Goal: Task Accomplishment & Management: Use online tool/utility

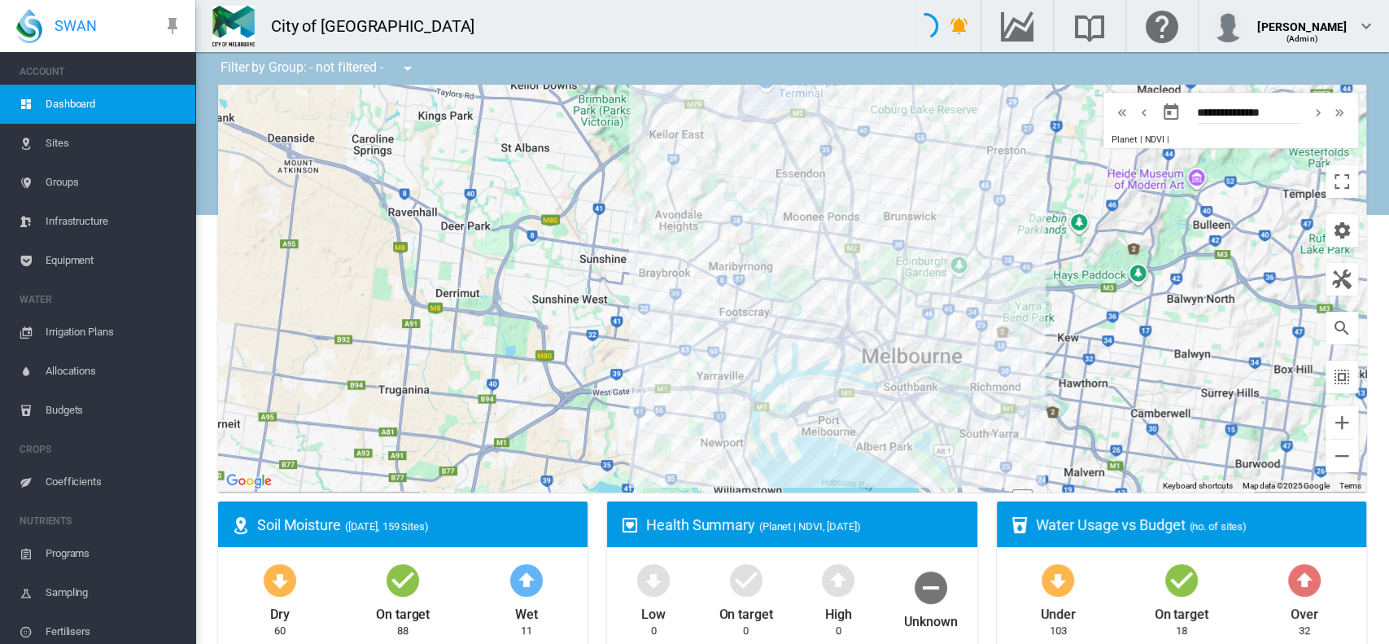
click at [55, 179] on span "Groups" at bounding box center [114, 182] width 137 height 39
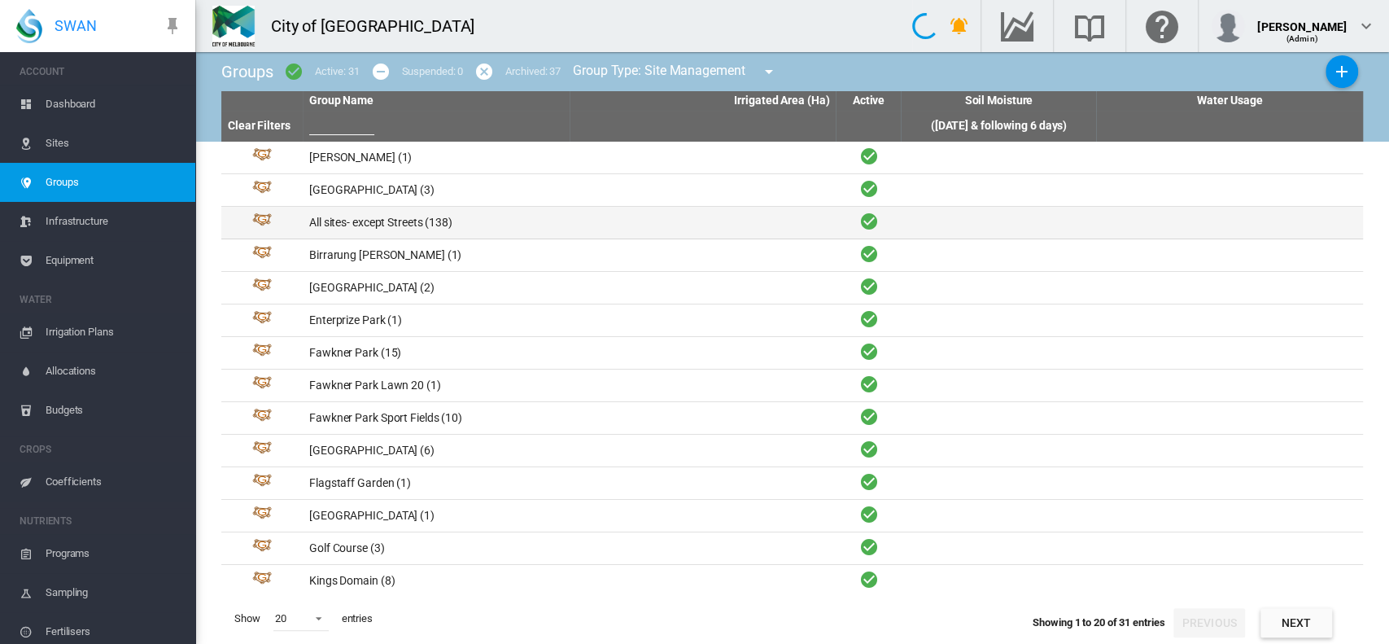
click at [399, 225] on td "All sites- except Streets (138)" at bounding box center [436, 223] width 267 height 32
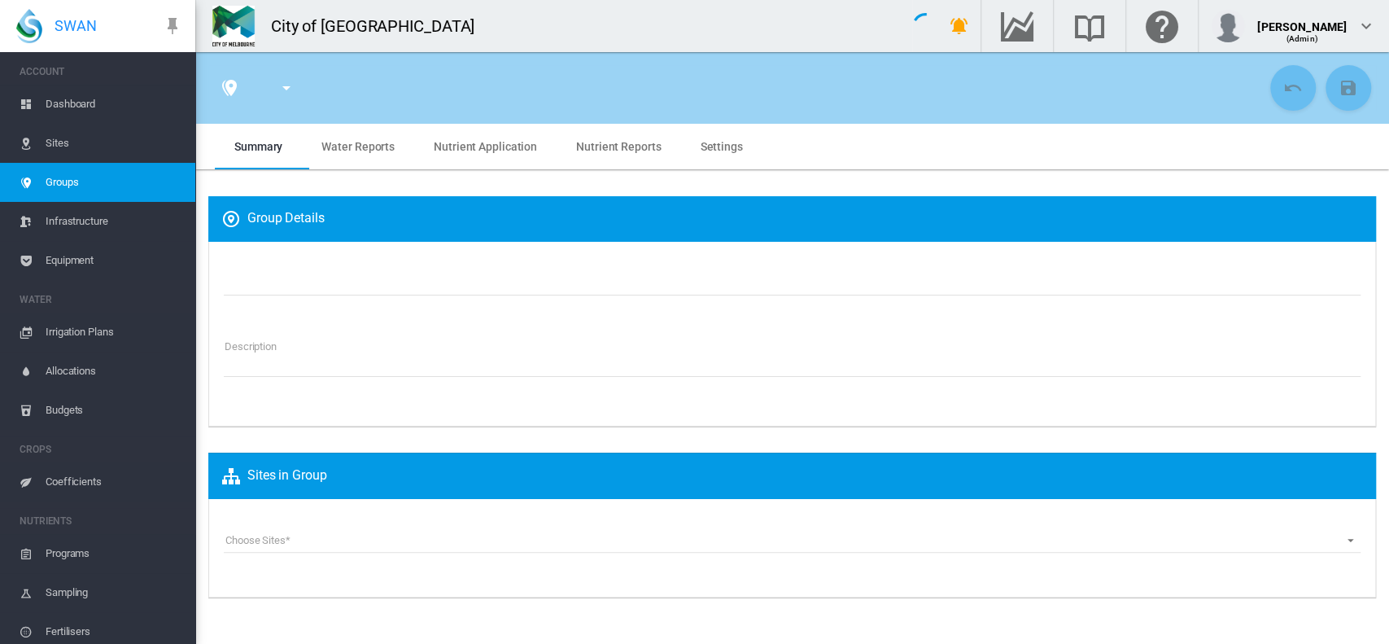
type input "**********"
type textarea "**********"
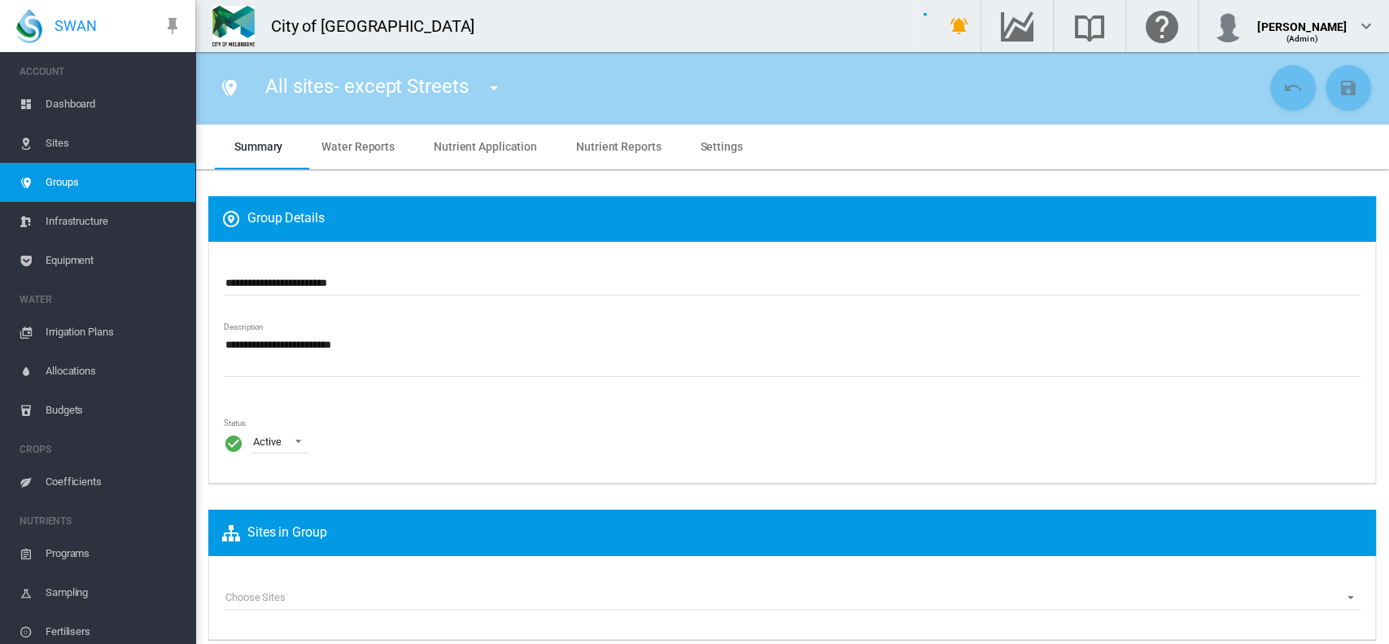
click at [358, 148] on span "Water Reports" at bounding box center [357, 146] width 73 height 13
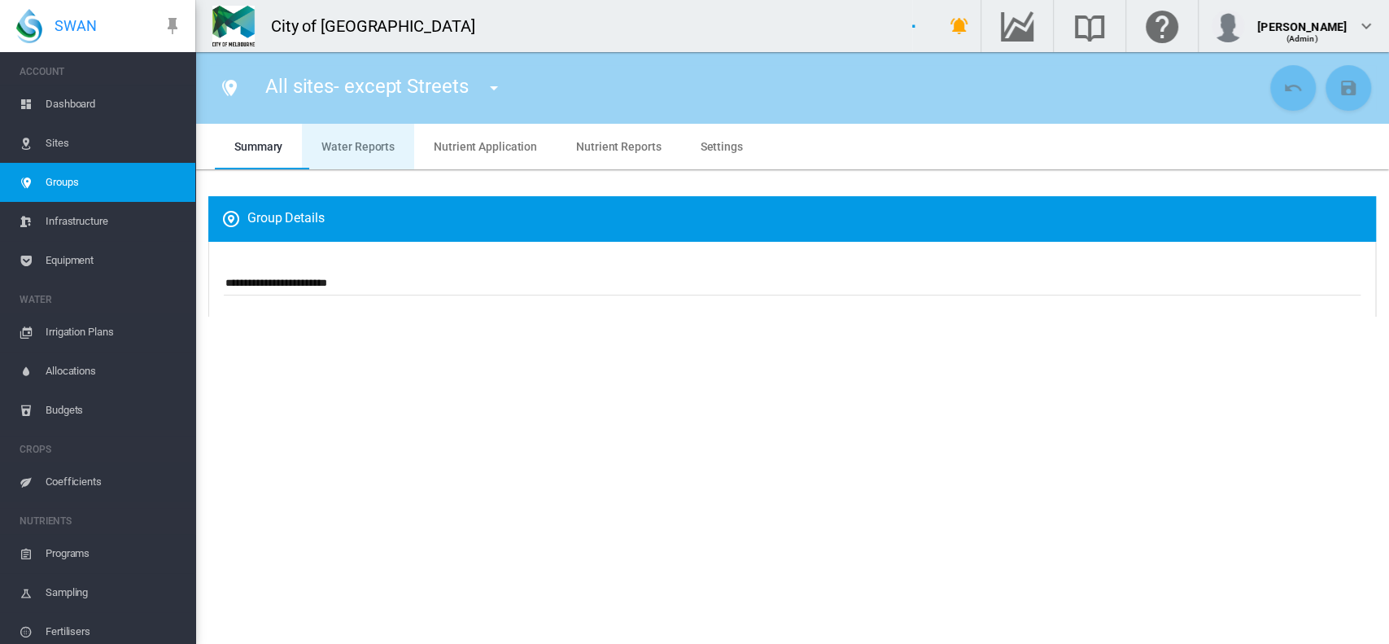
click at [358, 148] on span "Water Reports" at bounding box center [357, 146] width 73 height 13
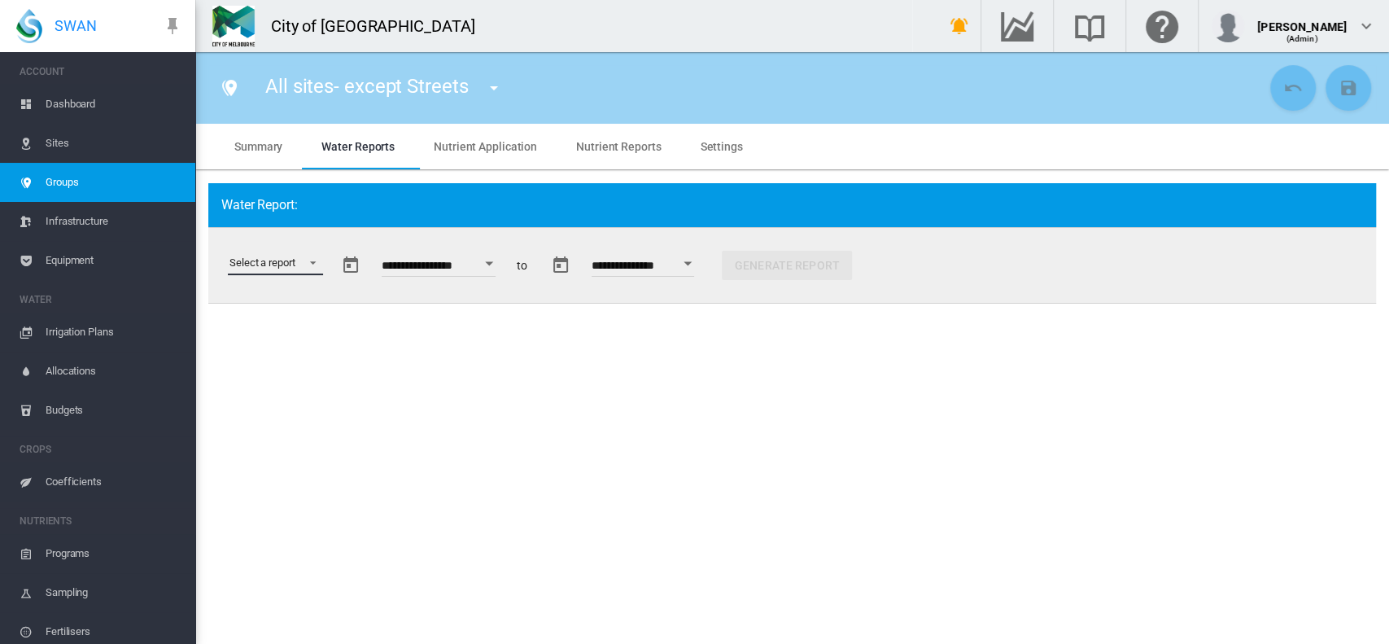
click at [313, 258] on md-select "Select a report Data Extract Irrigation Planned and Applied Soil Moisture Statu…" at bounding box center [275, 263] width 95 height 24
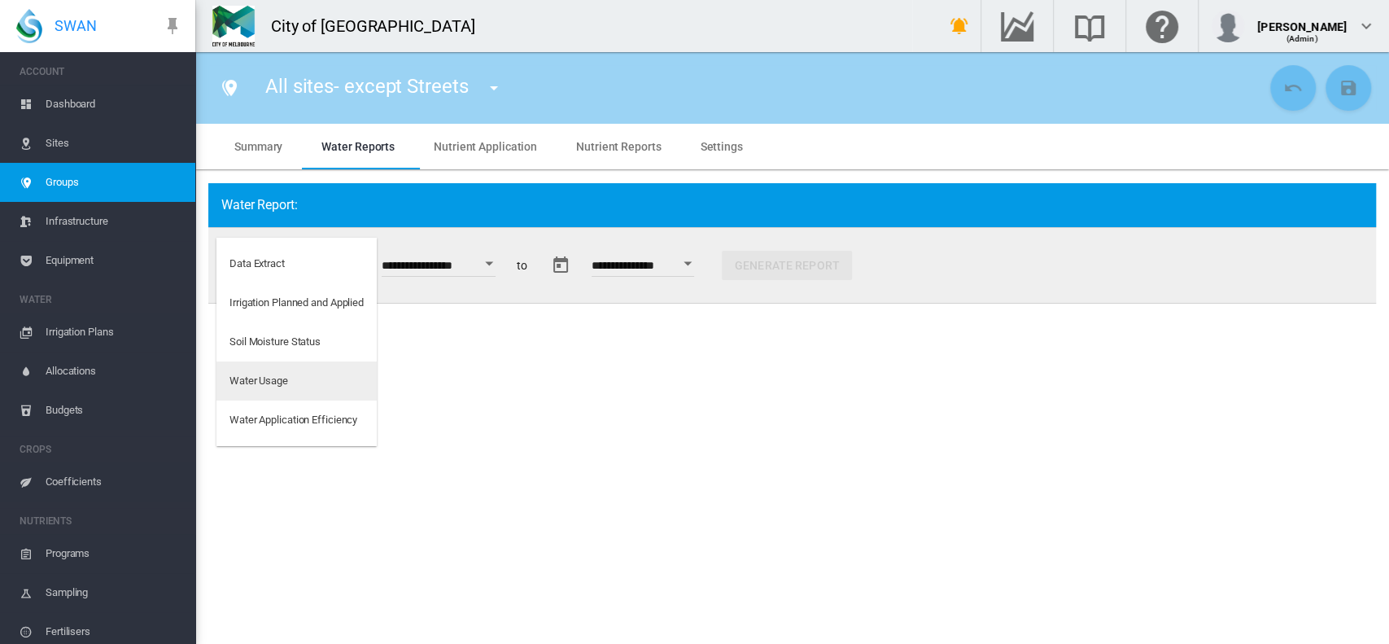
click at [285, 375] on div "Water Usage" at bounding box center [258, 380] width 59 height 15
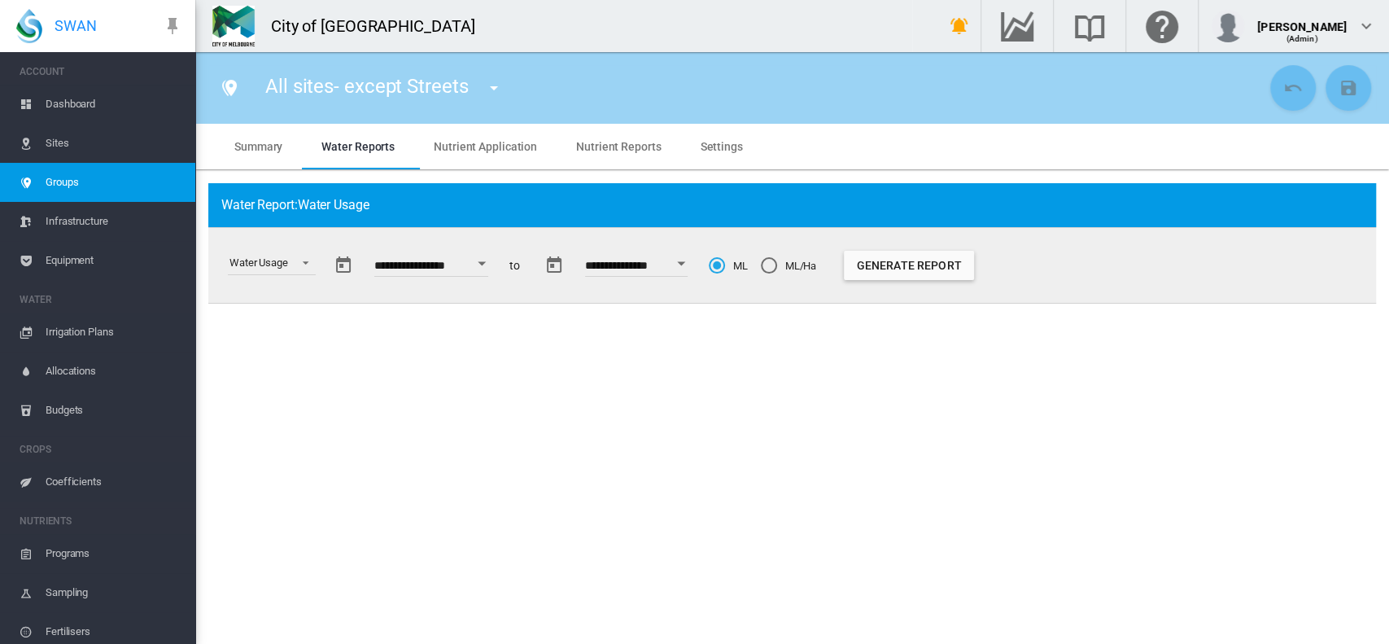
click at [494, 256] on button "Open calendar" at bounding box center [481, 263] width 29 height 29
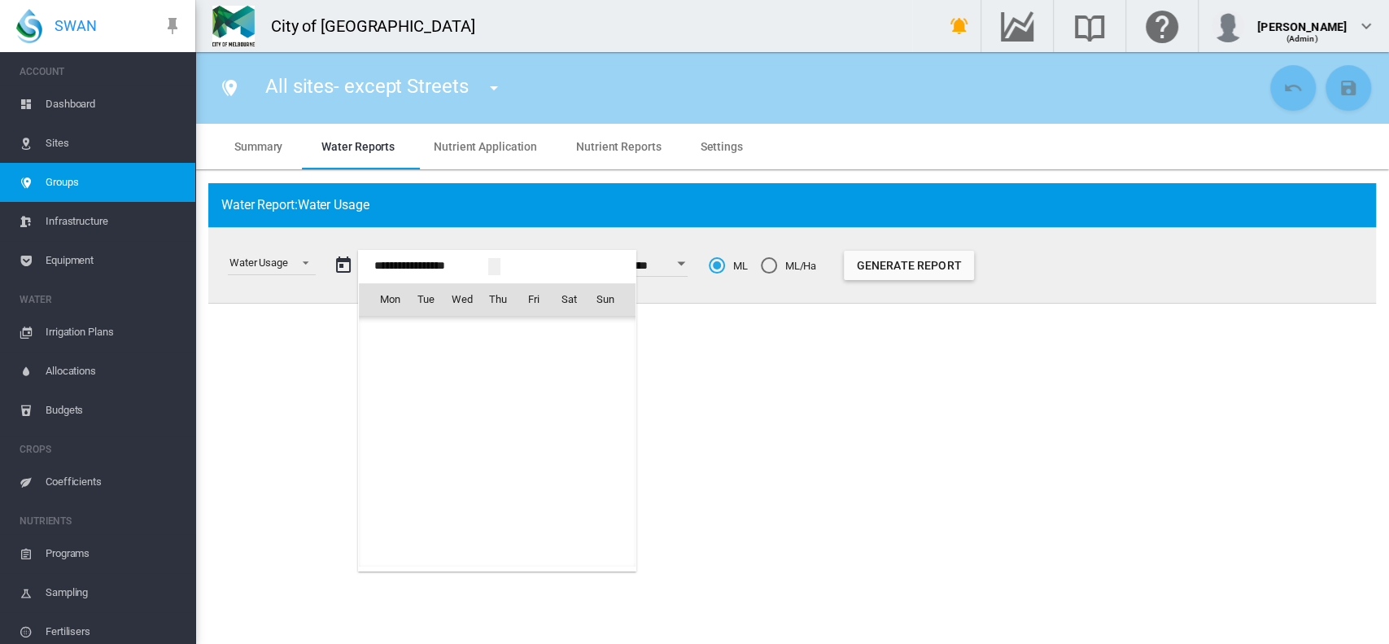
scroll to position [40533, 0]
click at [382, 362] on span "1" at bounding box center [389, 370] width 33 height 33
type input "**********"
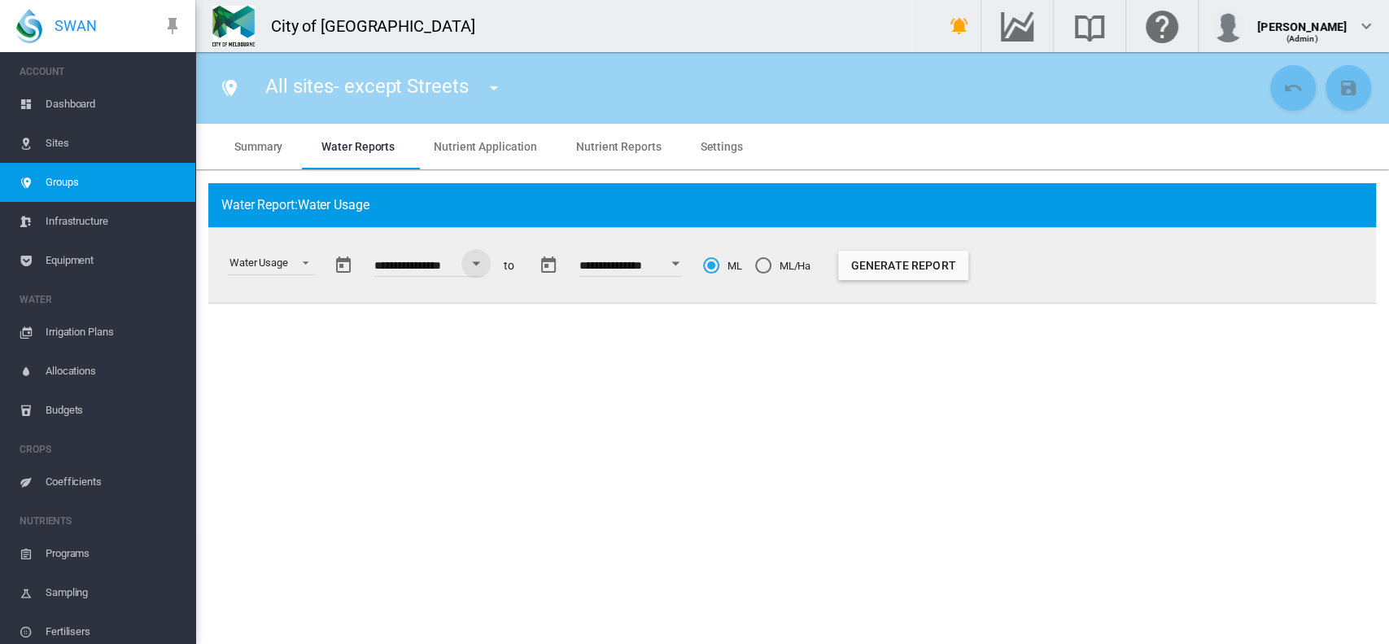
click at [679, 261] on div "Open calendar" at bounding box center [675, 263] width 8 height 4
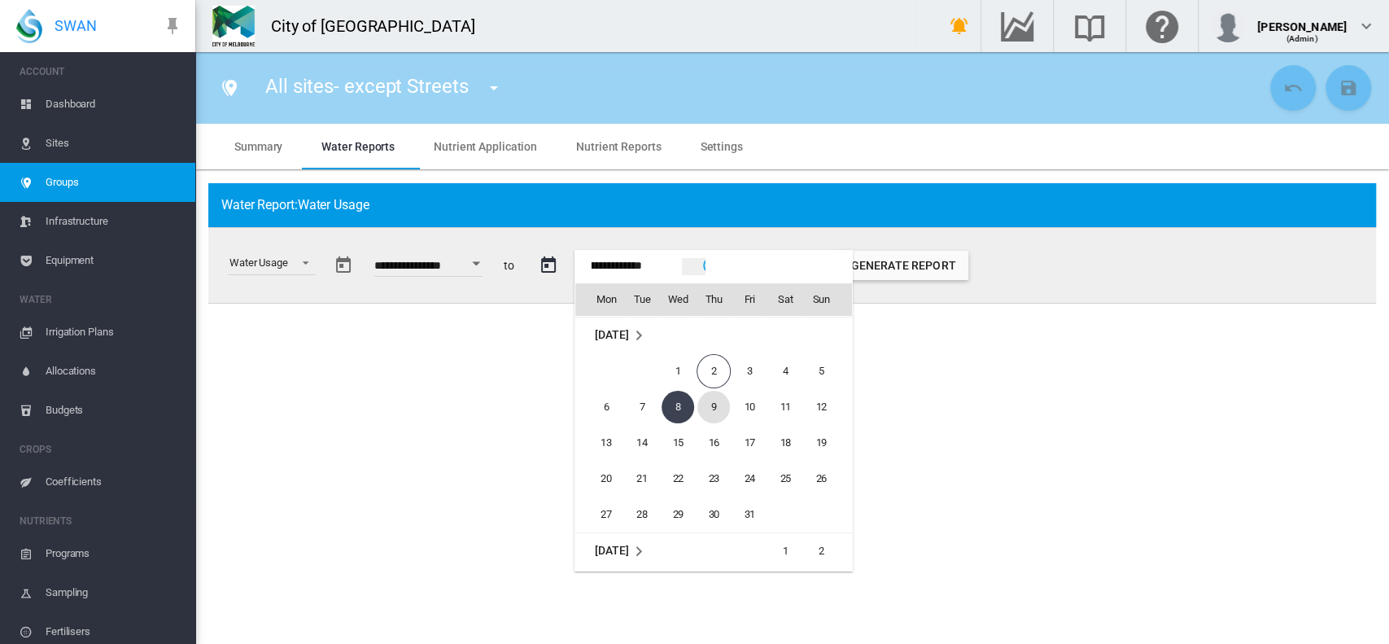
scroll to position [107, 0]
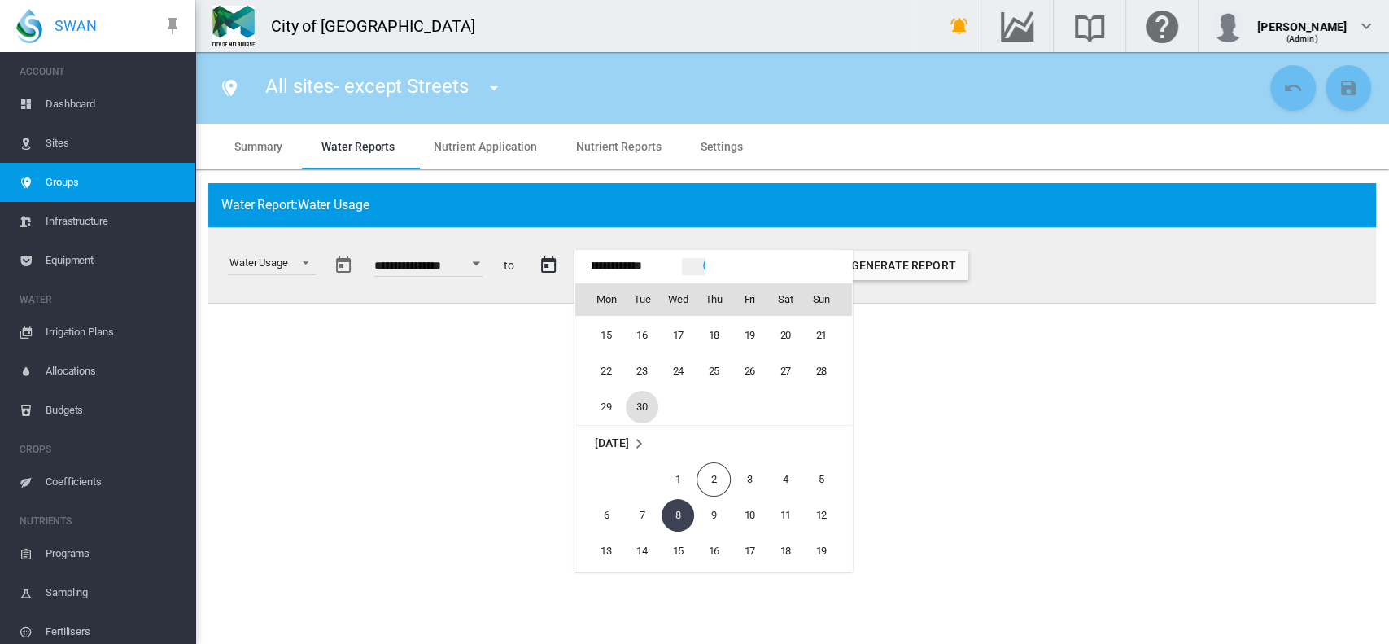
click at [648, 406] on span "30" at bounding box center [642, 407] width 33 height 33
type input "**********"
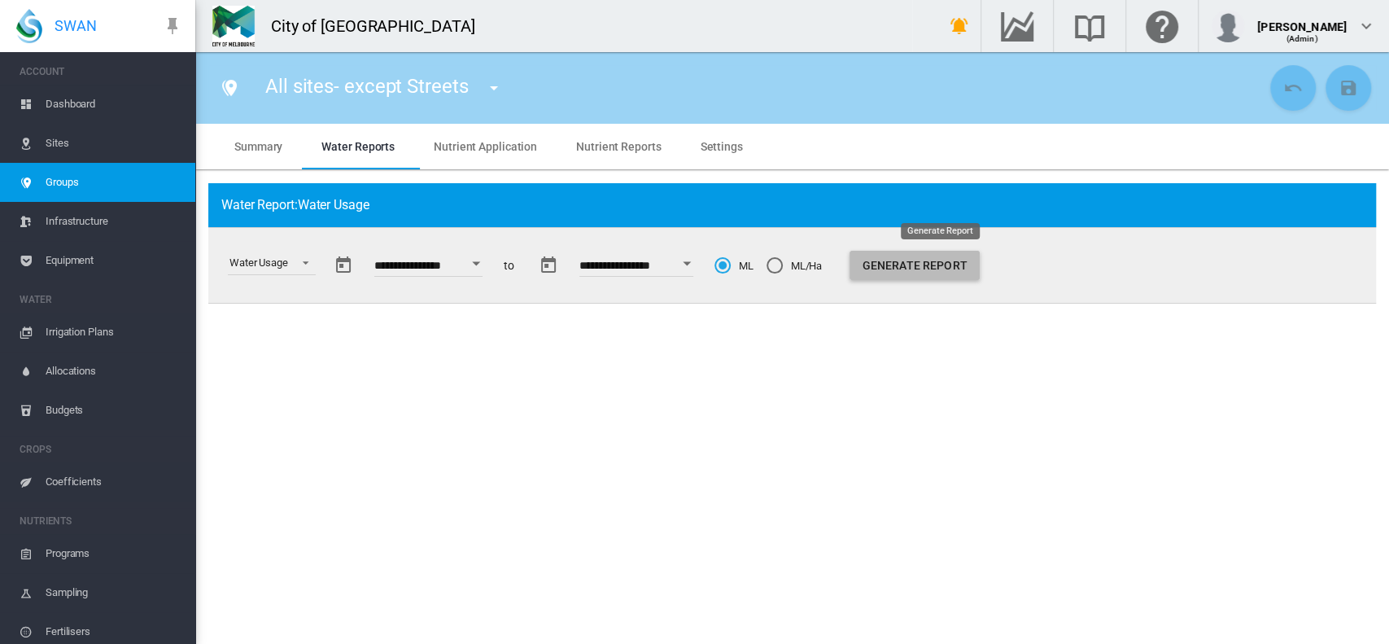
click at [950, 266] on button "Generate Report" at bounding box center [914, 265] width 130 height 29
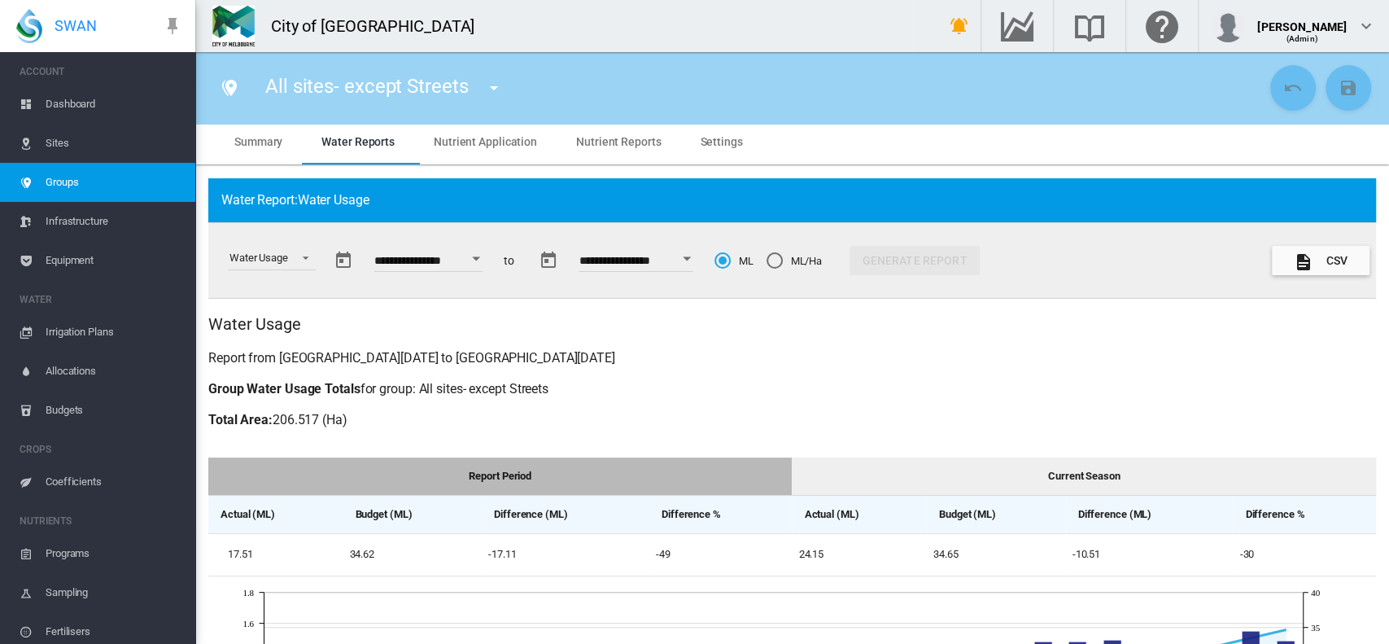
scroll to position [0, 0]
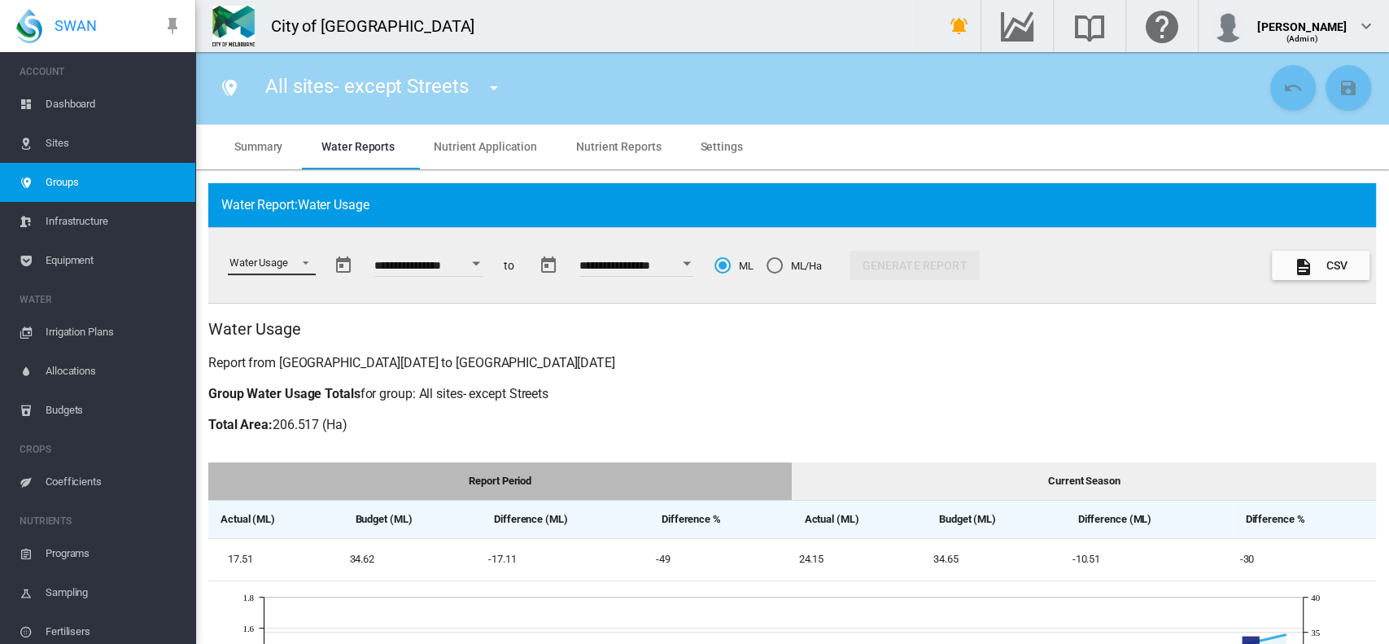
click at [301, 255] on span "Select a report: \a Water Usage\a" at bounding box center [301, 261] width 20 height 15
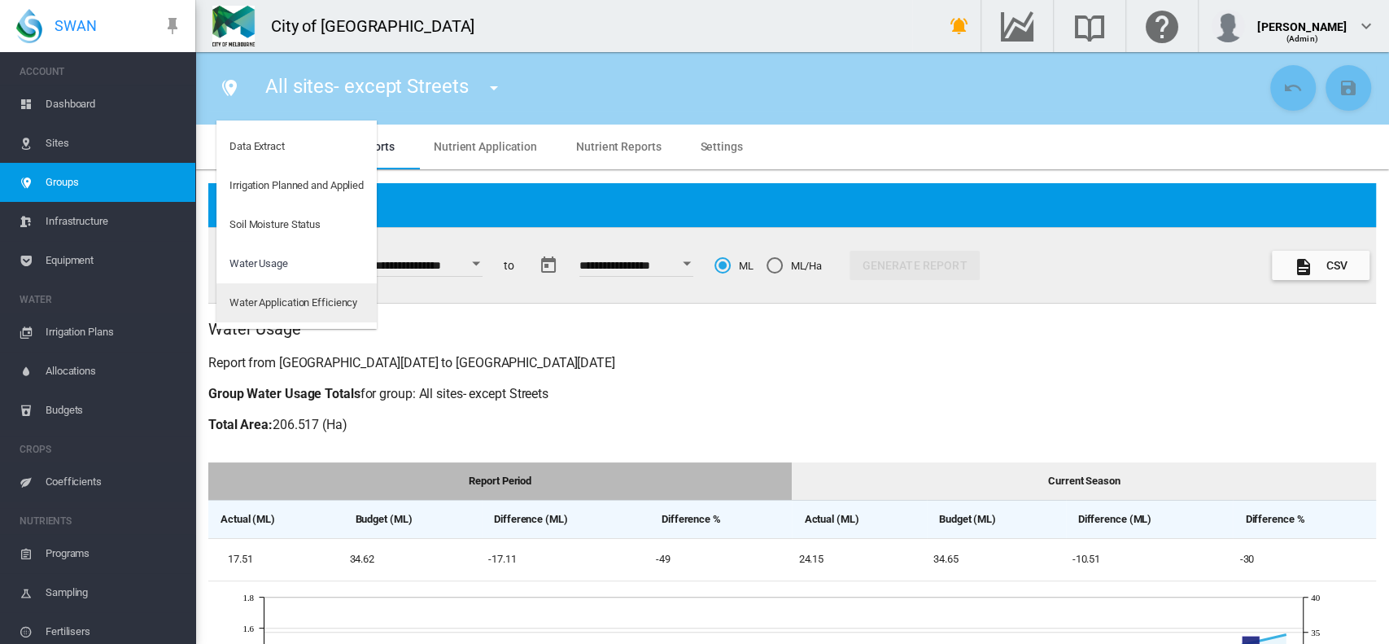
click at [301, 298] on div "Water Application Efficiency" at bounding box center [293, 302] width 128 height 15
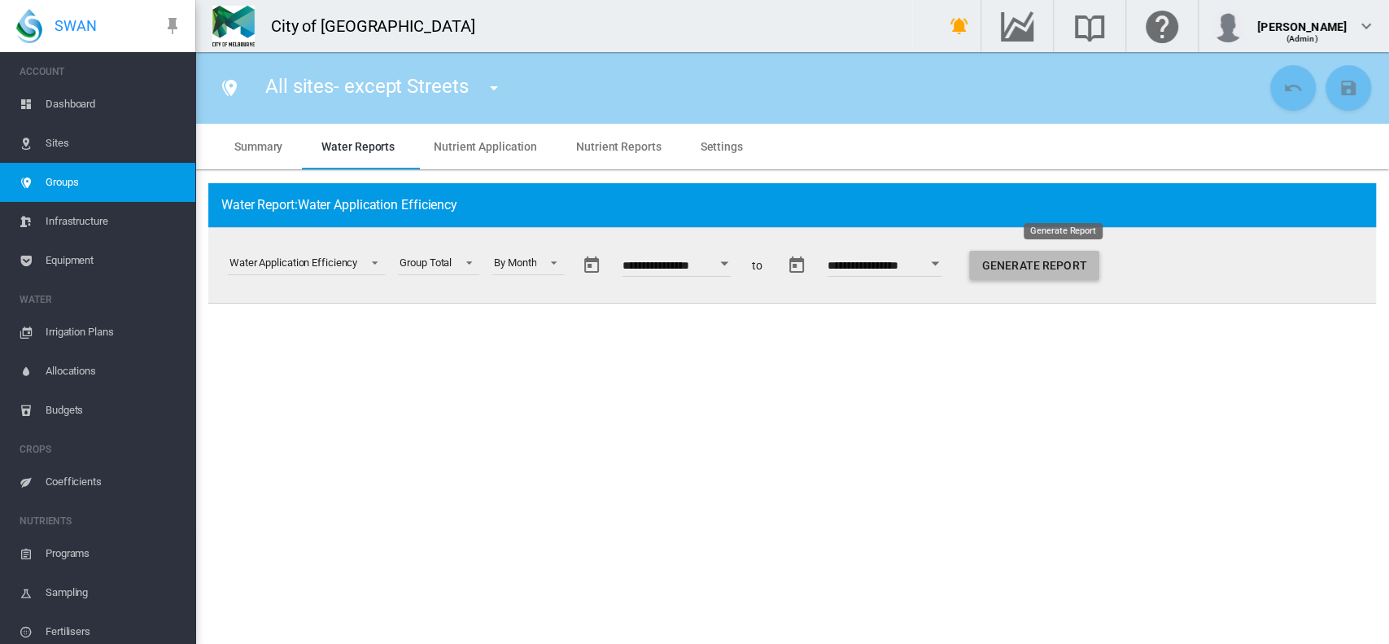
click at [1042, 264] on button "Generate Report" at bounding box center [1034, 265] width 130 height 29
